Goal: Task Accomplishment & Management: Manage account settings

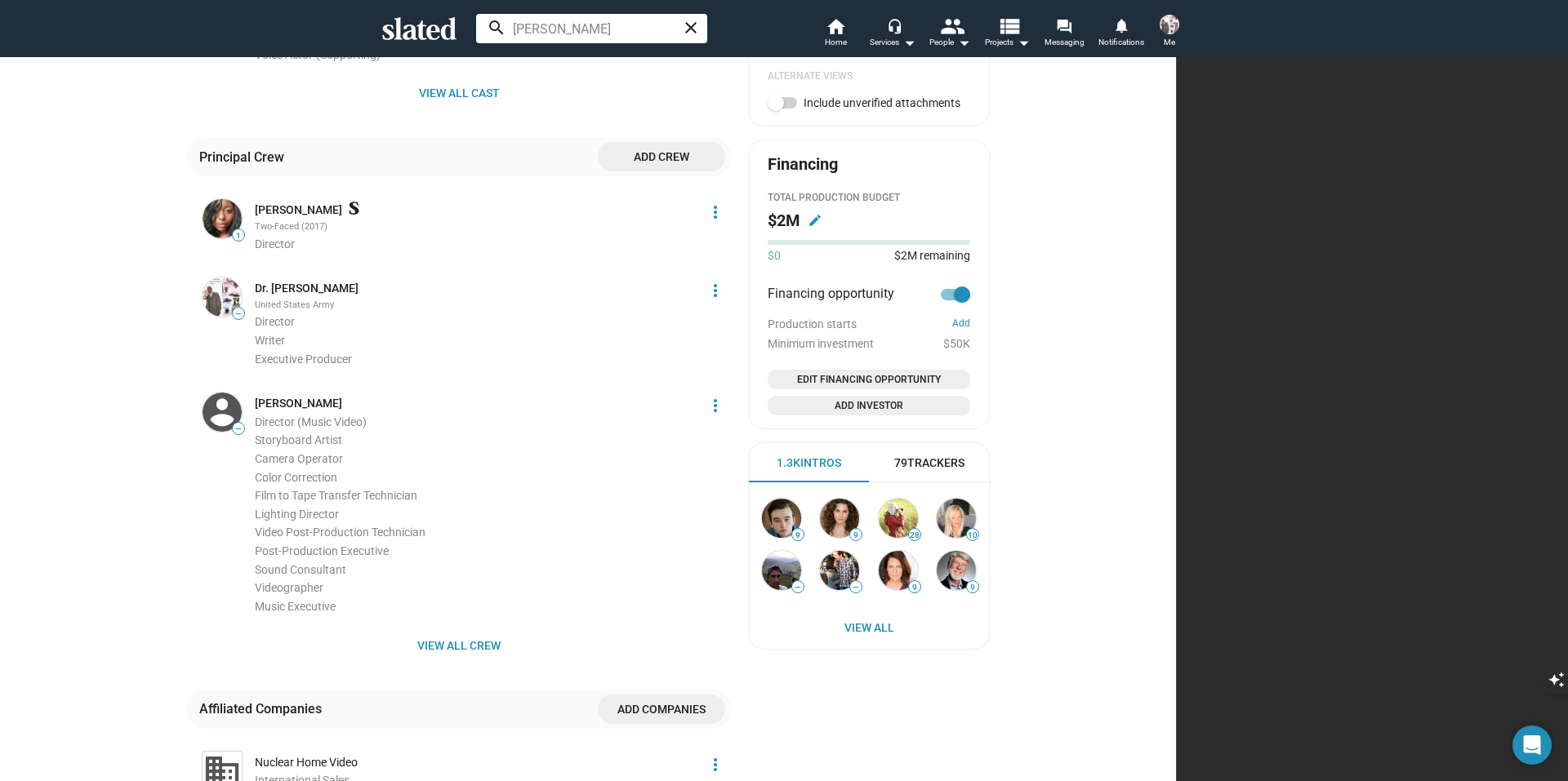
scroll to position [758, 0]
click at [822, 225] on mat-icon "edit" at bounding box center [815, 222] width 15 height 15
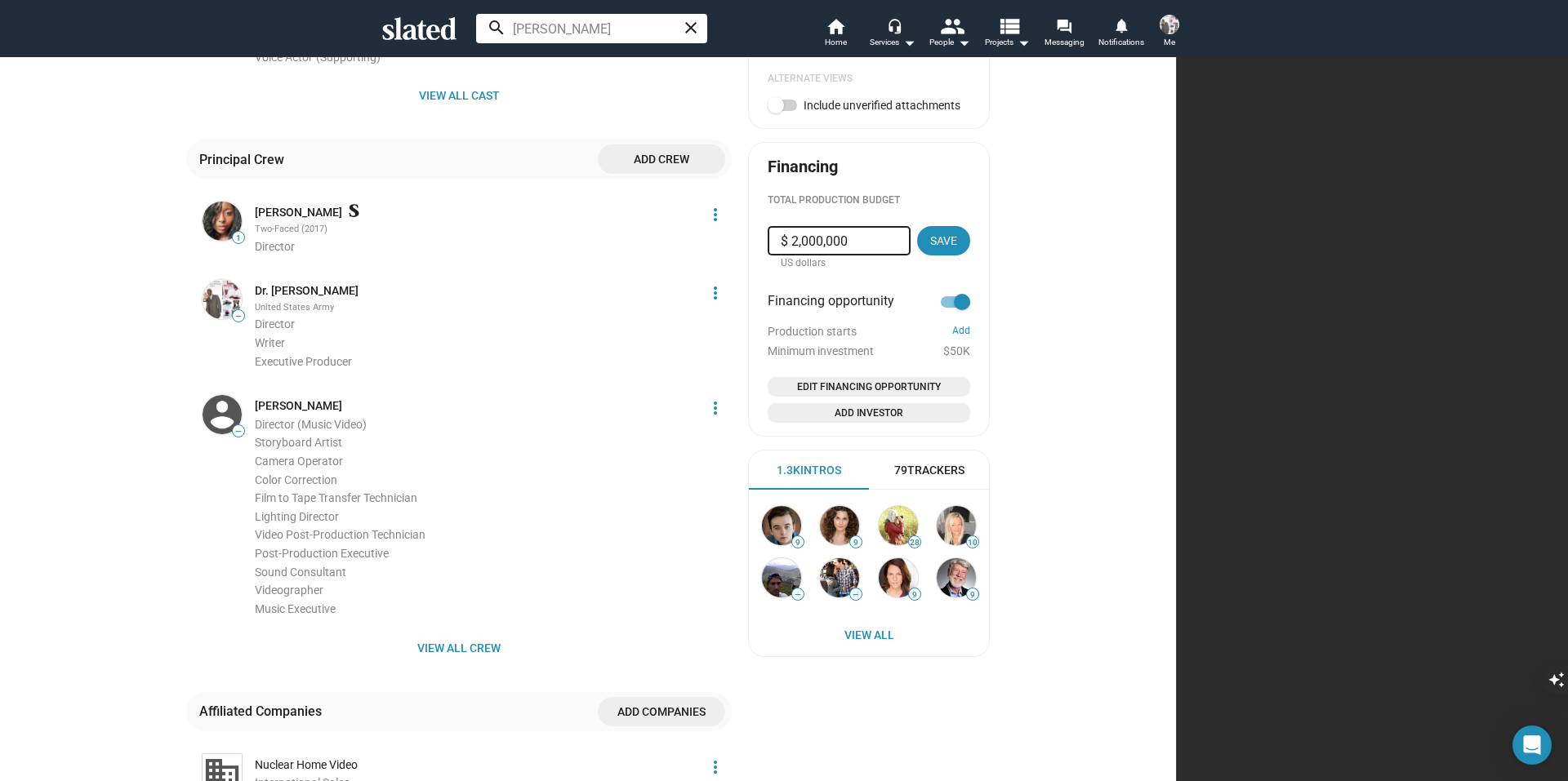
click at [897, 239] on input "$ 2,000,000" at bounding box center [839, 240] width 117 height 29
type input "$ 2"
type input "$ 863,913"
click at [957, 249] on span "Save" at bounding box center [943, 240] width 27 height 29
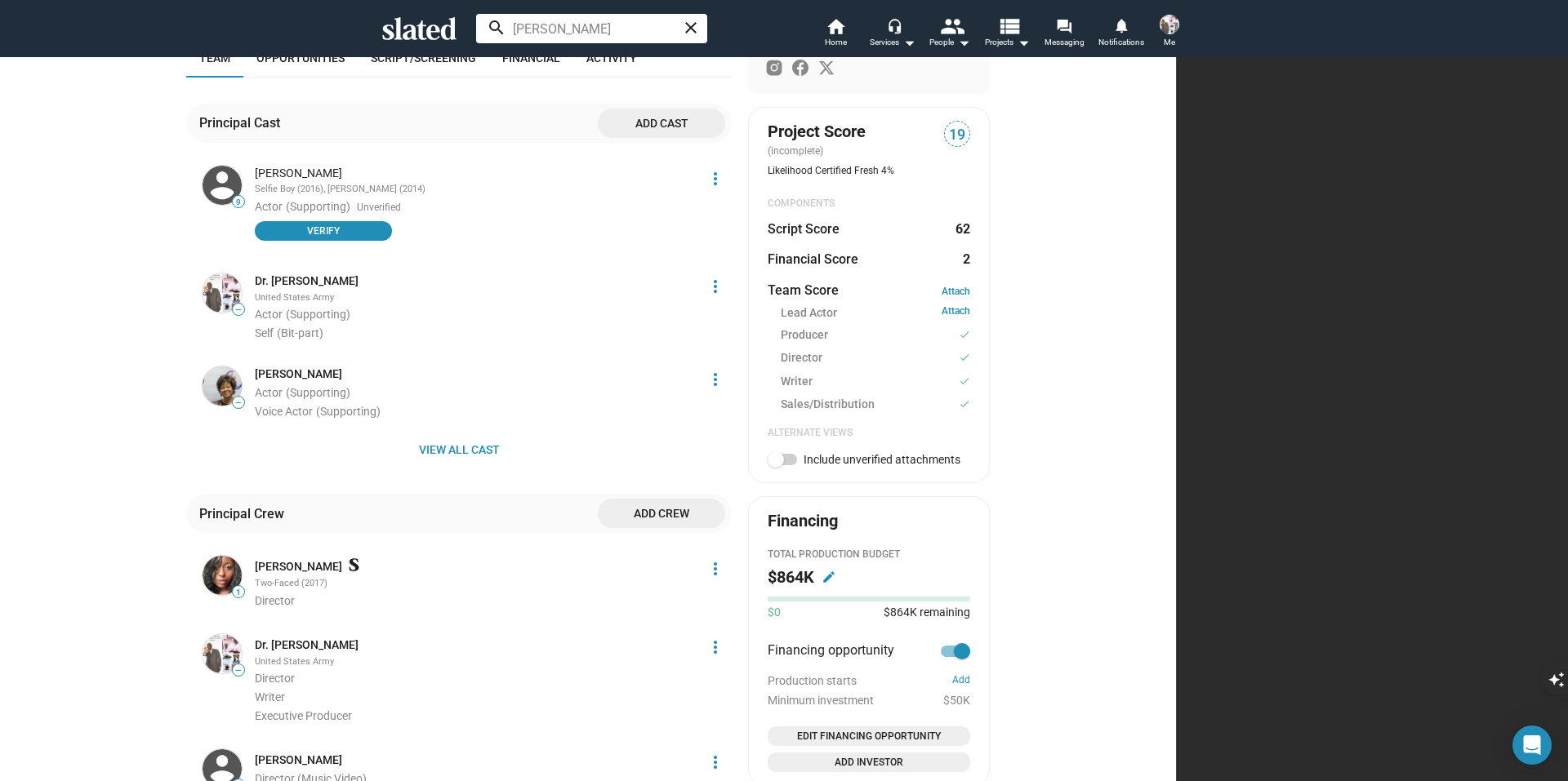
scroll to position [412, 0]
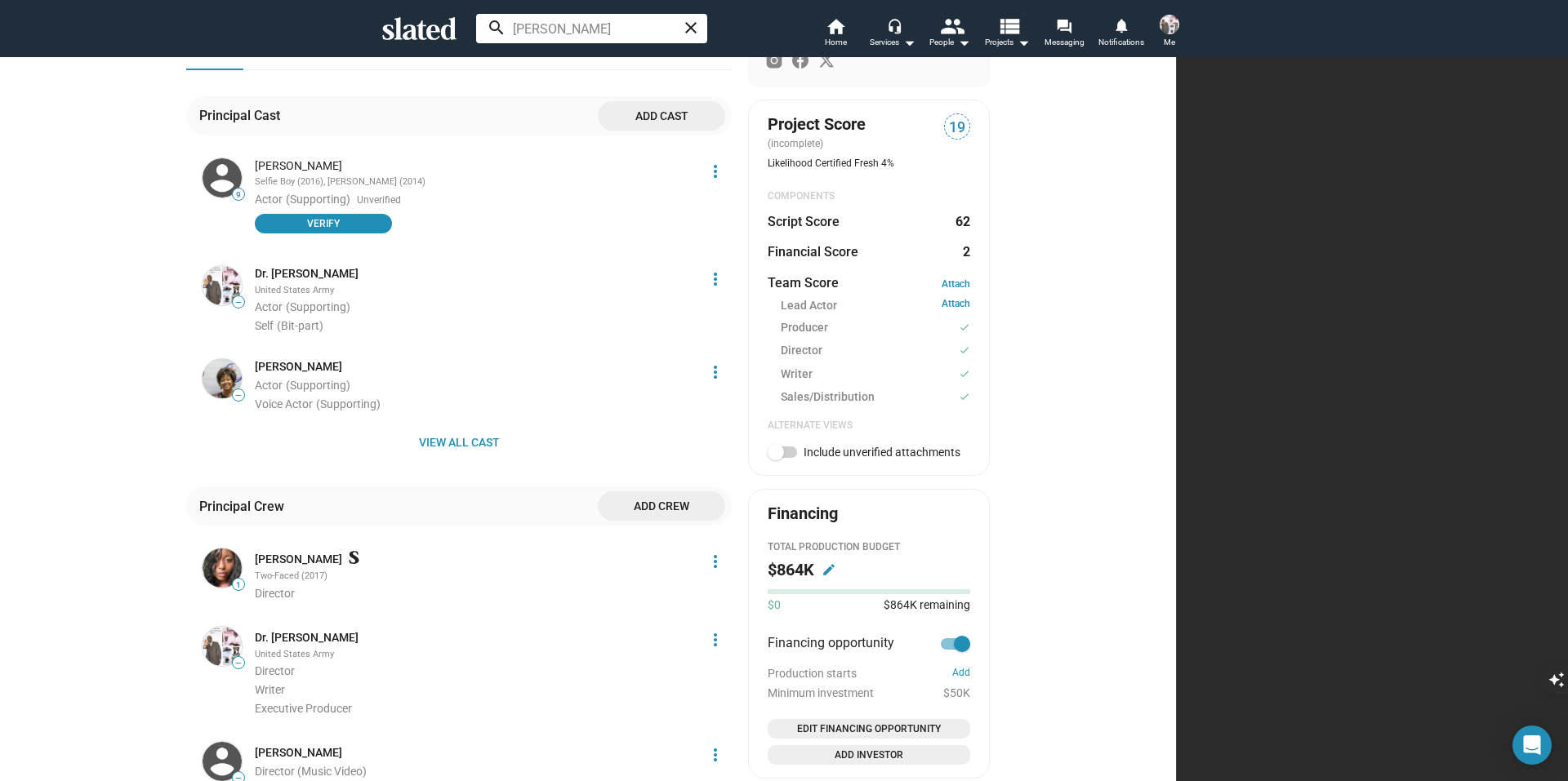
click at [964, 731] on span "Edit Financing Opportunity" at bounding box center [869, 729] width 190 height 16
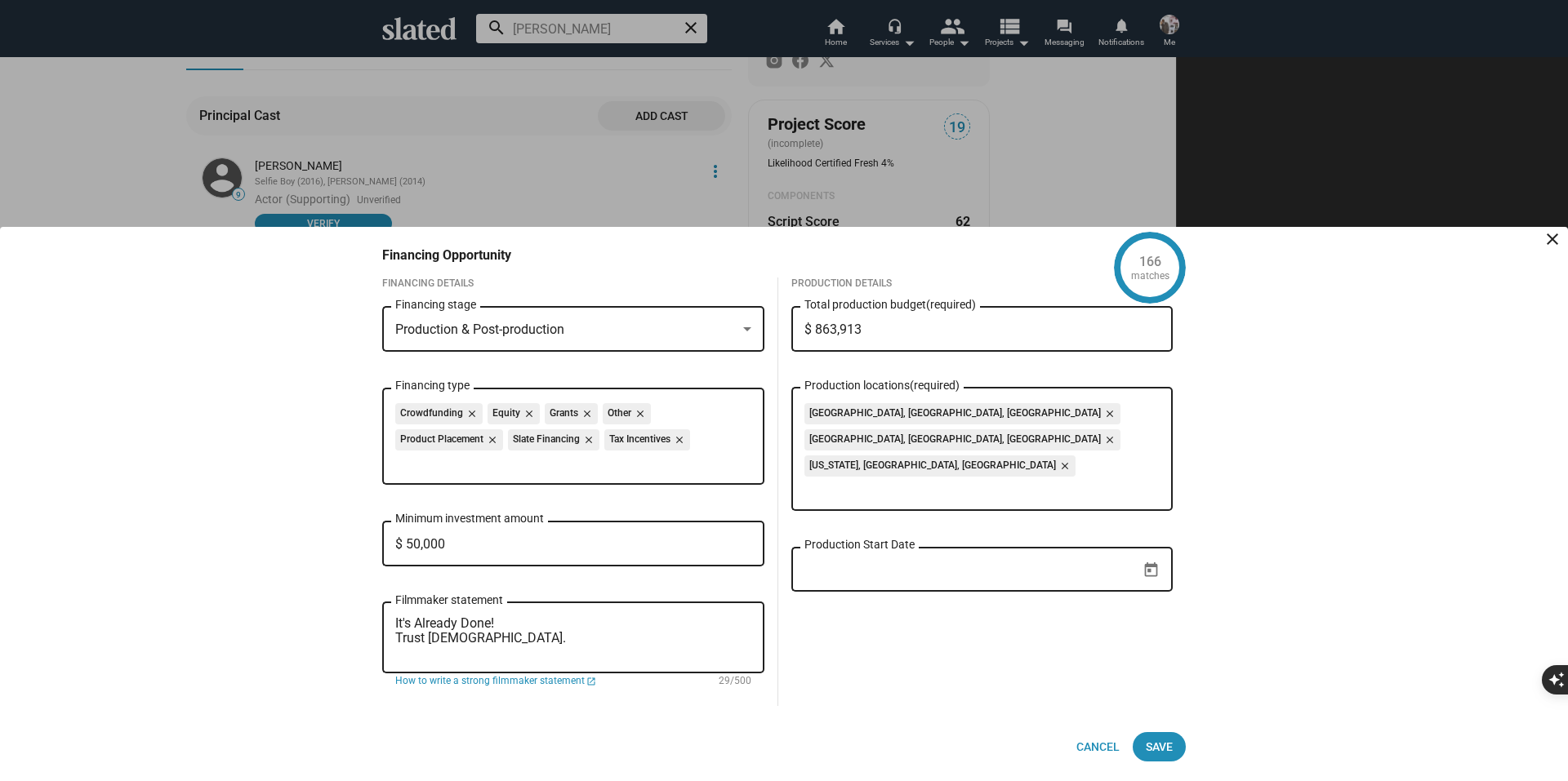
click at [749, 329] on div at bounding box center [747, 329] width 8 height 4
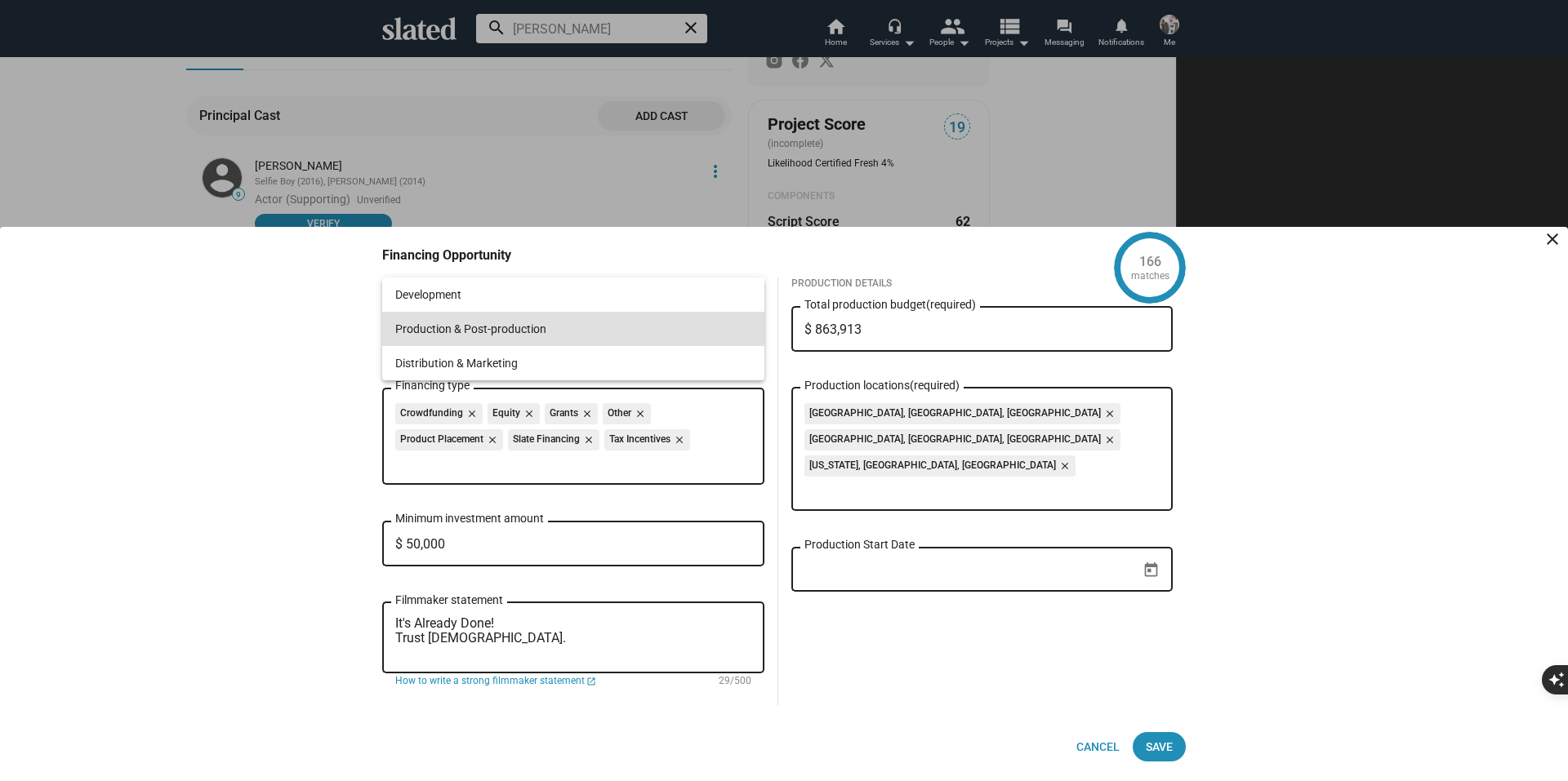
click at [749, 329] on span "Production & Post-production" at bounding box center [573, 329] width 356 height 35
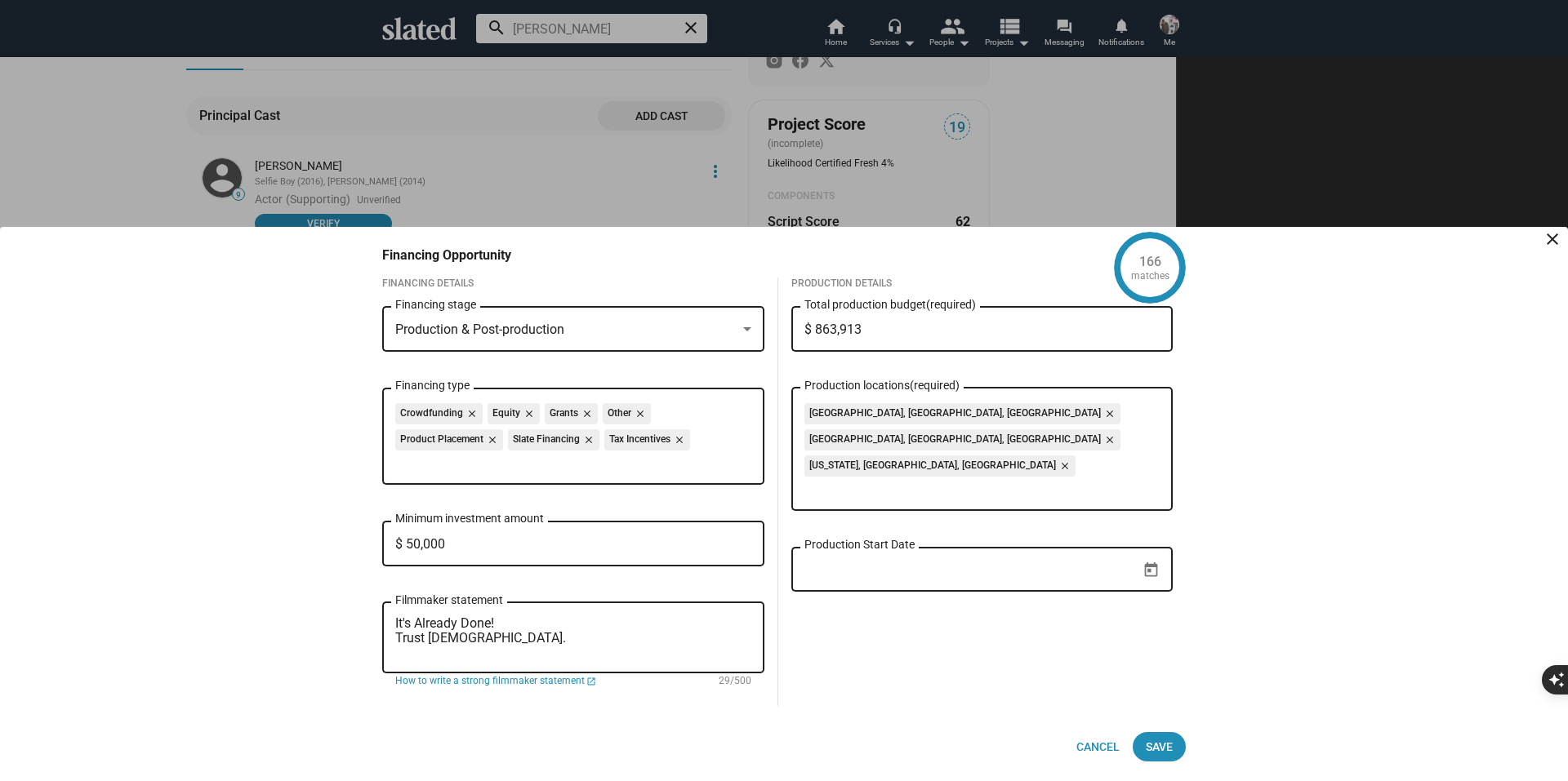
click at [1100, 433] on mat-icon "close" at bounding box center [1107, 440] width 15 height 15
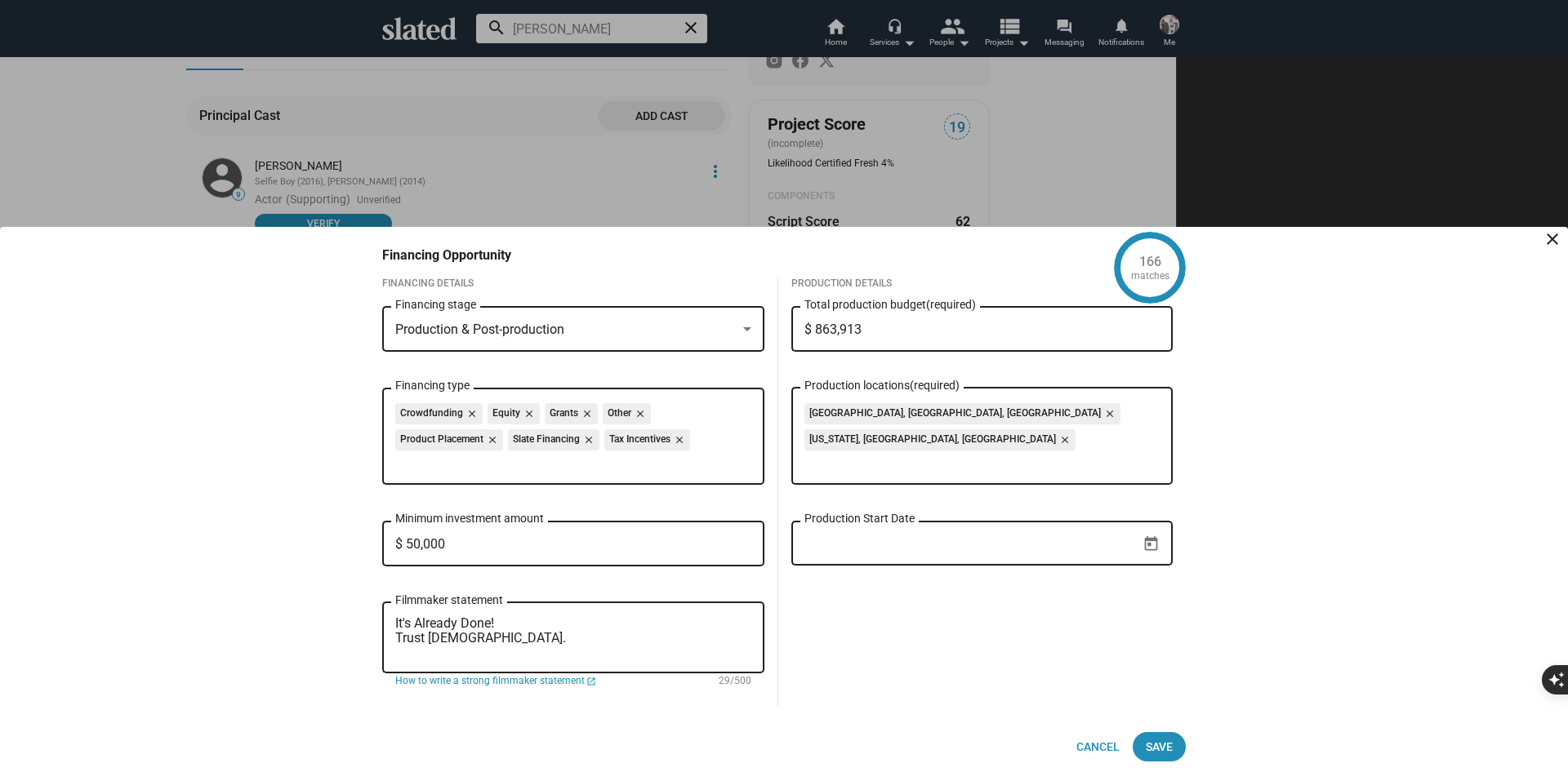
click at [991, 400] on div "[GEOGRAPHIC_DATA], [GEOGRAPHIC_DATA], [GEOGRAPHIC_DATA] close [US_STATE], [GEOG…" at bounding box center [982, 434] width 356 height 100
click at [1056, 433] on mat-icon "close" at bounding box center [1063, 440] width 15 height 15
